Goal: Complete application form

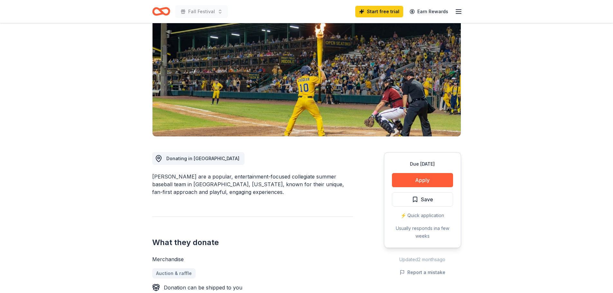
scroll to position [64, 0]
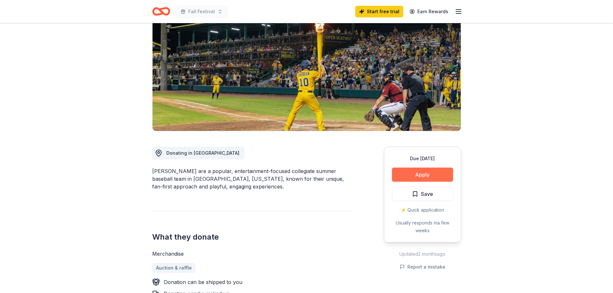
click at [426, 178] on button "Apply" at bounding box center [422, 175] width 61 height 14
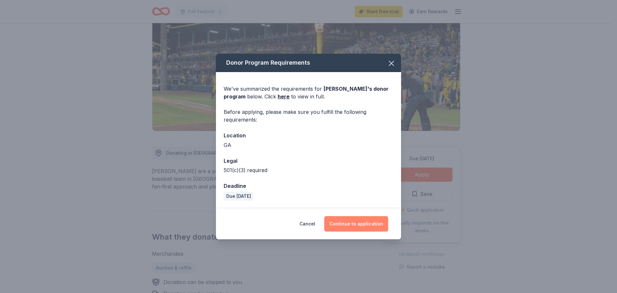
click at [342, 225] on button "Continue to application" at bounding box center [356, 223] width 64 height 15
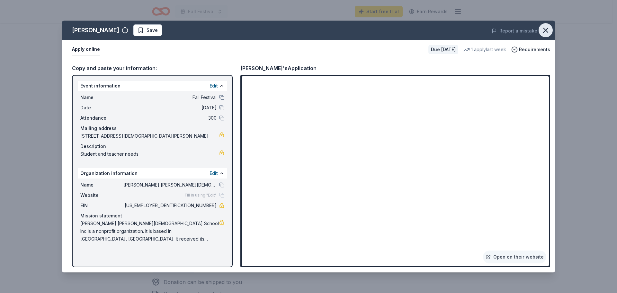
click at [542, 29] on icon "button" at bounding box center [546, 30] width 9 height 9
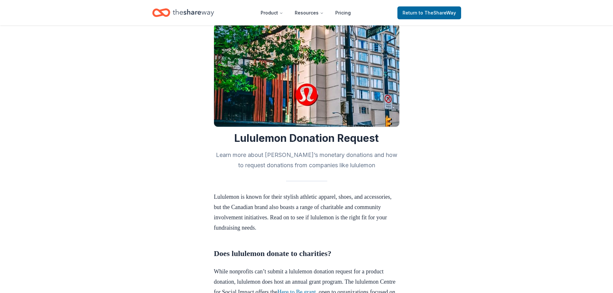
scroll to position [96, 0]
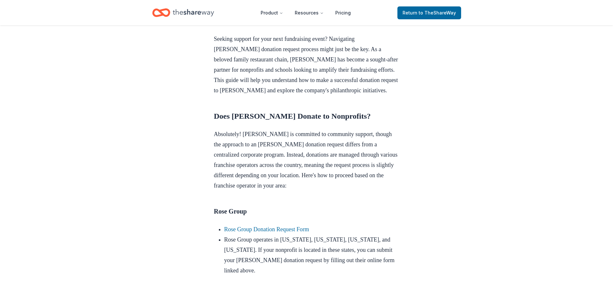
scroll to position [225, 0]
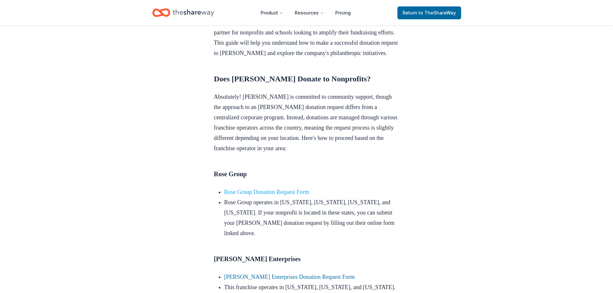
click at [244, 195] on link "Rose Group Donation Request Form" at bounding box center [266, 192] width 85 height 6
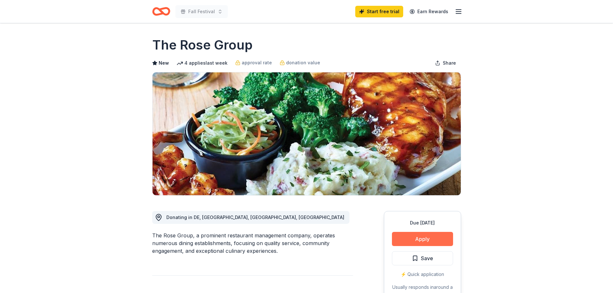
click at [433, 241] on button "Apply" at bounding box center [422, 239] width 61 height 14
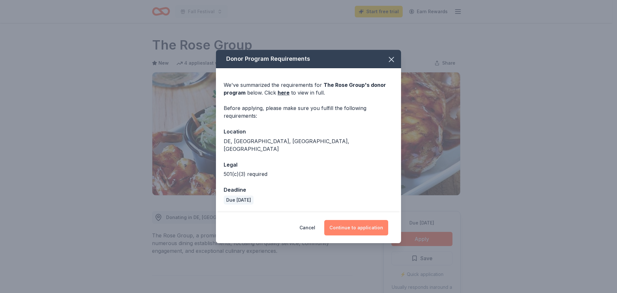
click at [345, 228] on button "Continue to application" at bounding box center [356, 227] width 64 height 15
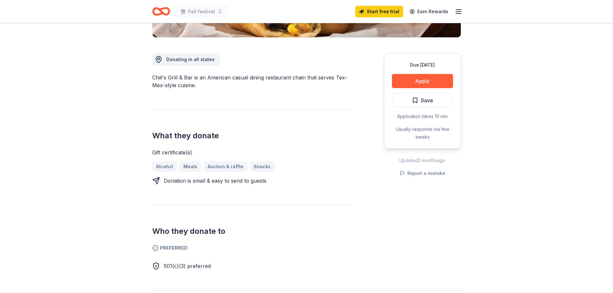
scroll to position [161, 0]
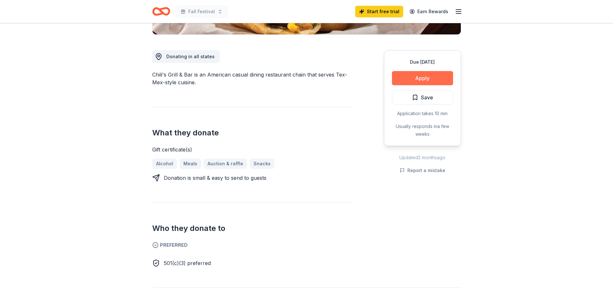
click at [433, 78] on button "Apply" at bounding box center [422, 78] width 61 height 14
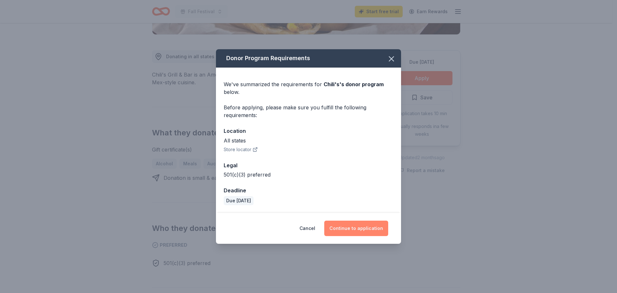
click at [371, 228] on button "Continue to application" at bounding box center [356, 228] width 64 height 15
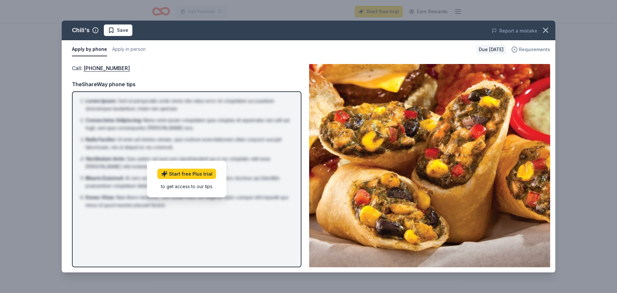
click at [533, 51] on span "Requirements" at bounding box center [534, 50] width 31 height 8
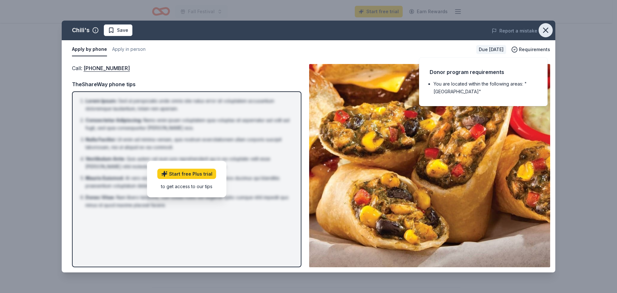
click at [544, 31] on icon "button" at bounding box center [546, 30] width 9 height 9
